Goal: Check status: Check status

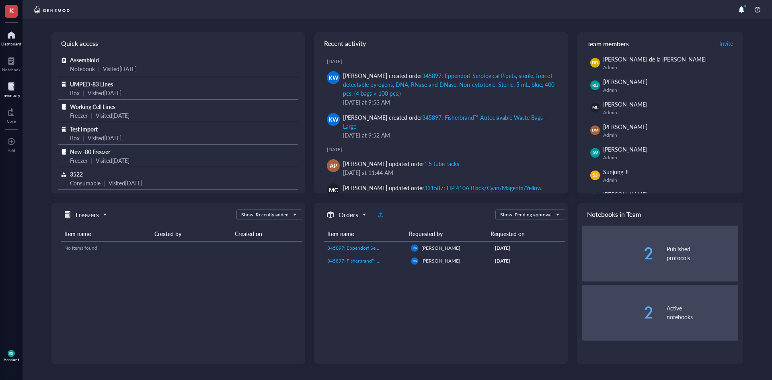
click at [10, 93] on div "Inventory" at bounding box center [11, 95] width 18 height 5
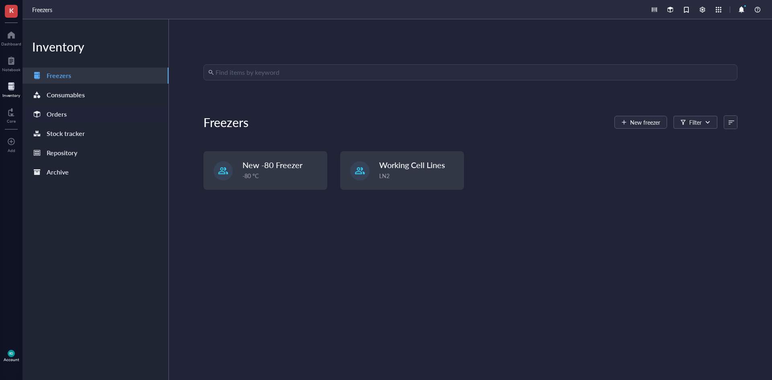
click at [55, 118] on div "Orders" at bounding box center [57, 114] width 20 height 11
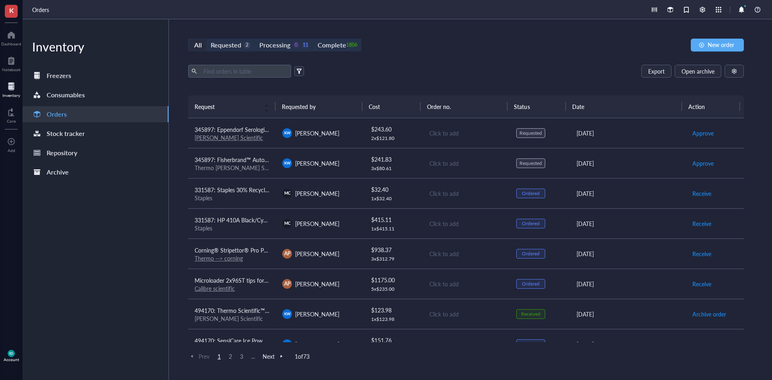
click at [296, 70] on span at bounding box center [299, 71] width 10 height 10
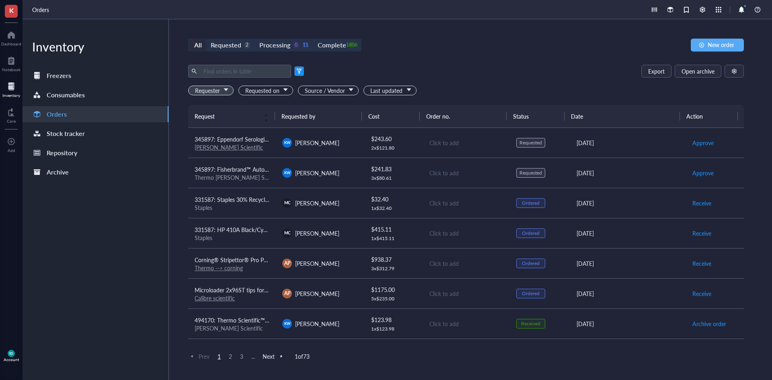
click at [228, 88] on span "Requester" at bounding box center [211, 90] width 33 height 9
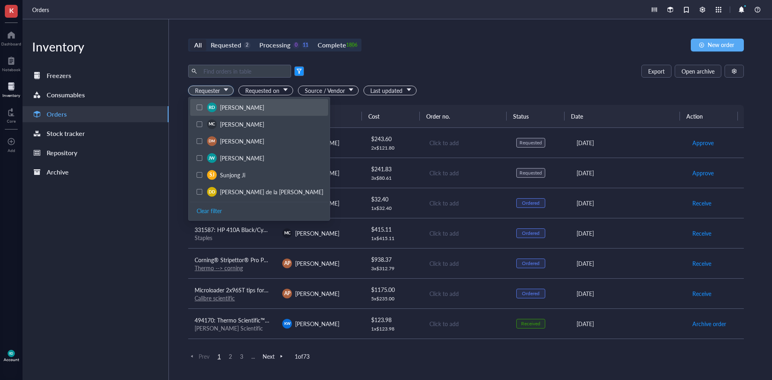
click at [225, 109] on span "[PERSON_NAME]" at bounding box center [242, 107] width 44 height 8
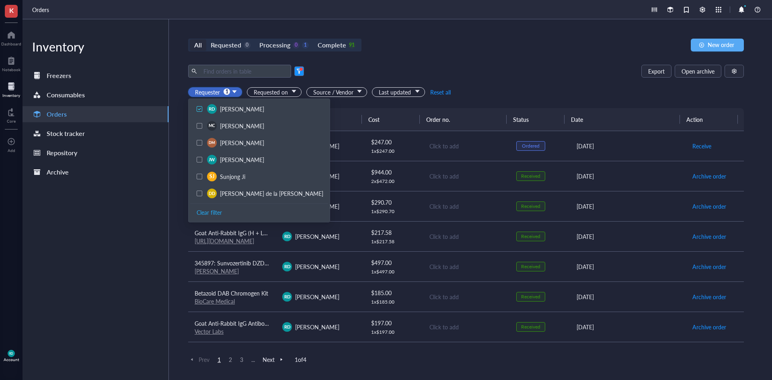
click at [524, 47] on div "All Requested 0 Processing 0 1 Complete 91 New order" at bounding box center [466, 45] width 556 height 13
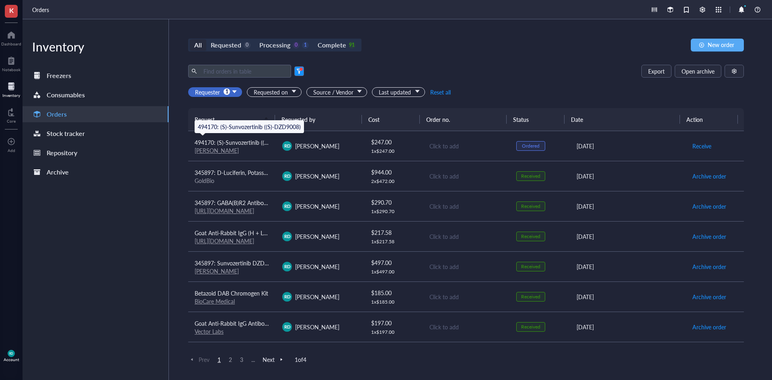
click at [252, 144] on span "494170: (S)-Sunvozertinib ((S)-DZD9008)" at bounding box center [246, 142] width 103 height 8
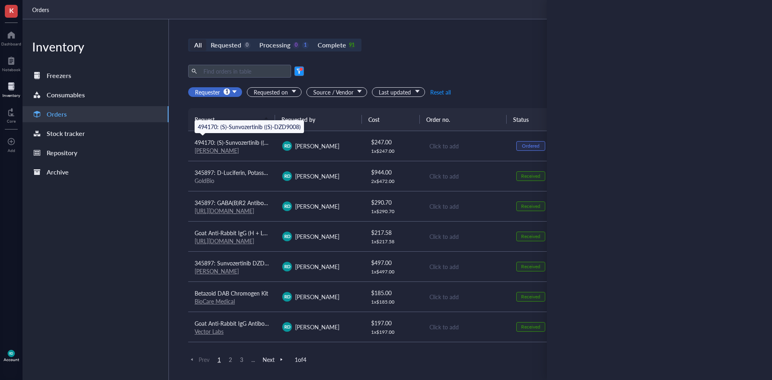
click at [252, 144] on span "494170: (S)-Sunvozertinib ((S)-DZD9008)" at bounding box center [246, 142] width 103 height 8
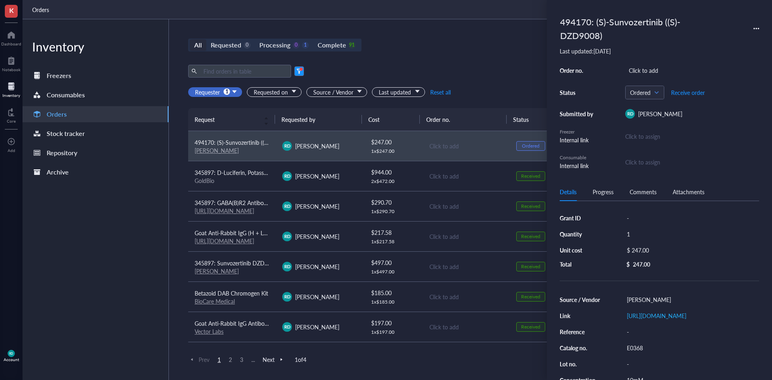
click at [533, 49] on div "All Requested 0 Processing 0 1 Complete 91 New order" at bounding box center [466, 45] width 556 height 13
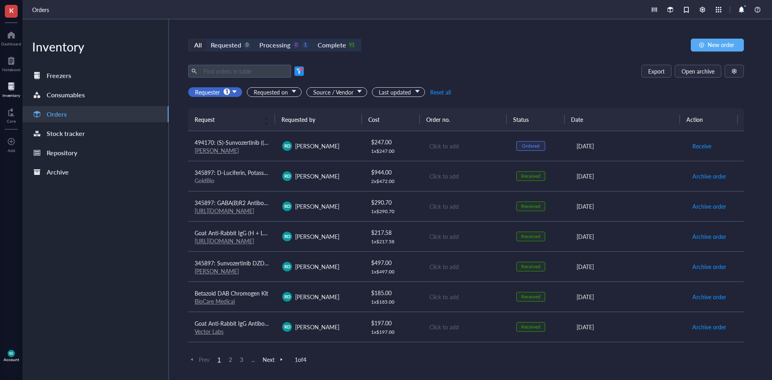
click at [584, 362] on div "Prev 1 2 3 ... Next 1 of 4" at bounding box center [466, 360] width 556 height 10
